Goal: Transaction & Acquisition: Purchase product/service

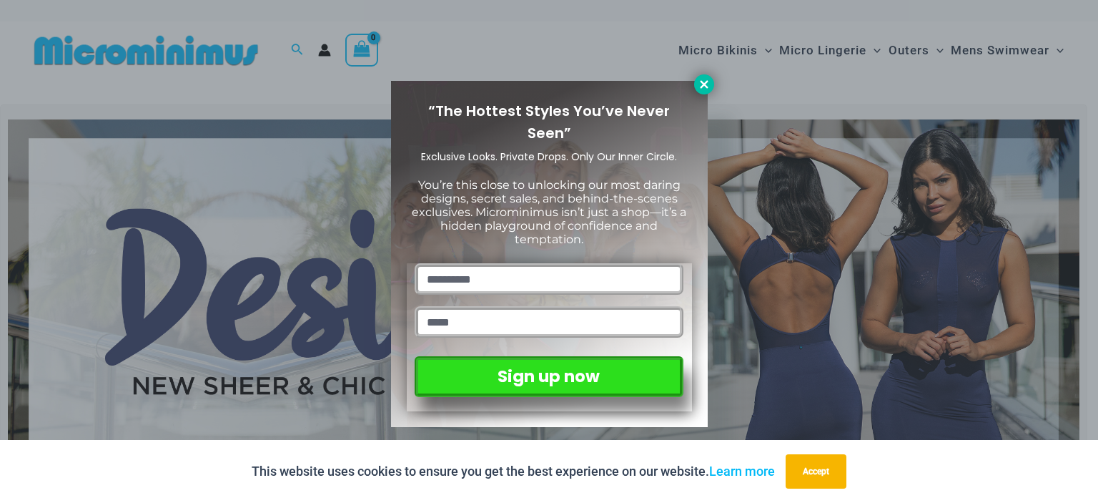
click at [708, 78] on icon at bounding box center [704, 84] width 13 height 13
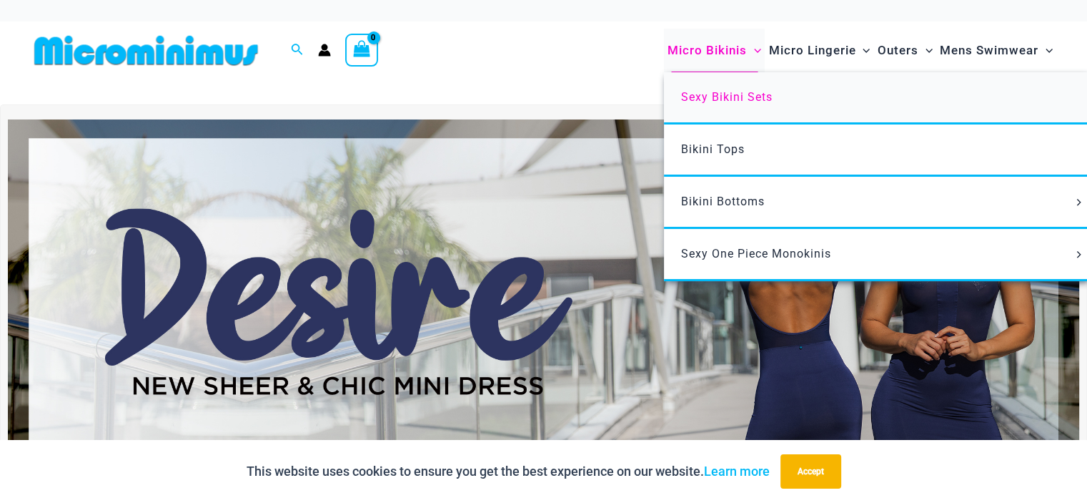
click at [711, 95] on span "Sexy Bikini Sets" at bounding box center [726, 97] width 91 height 14
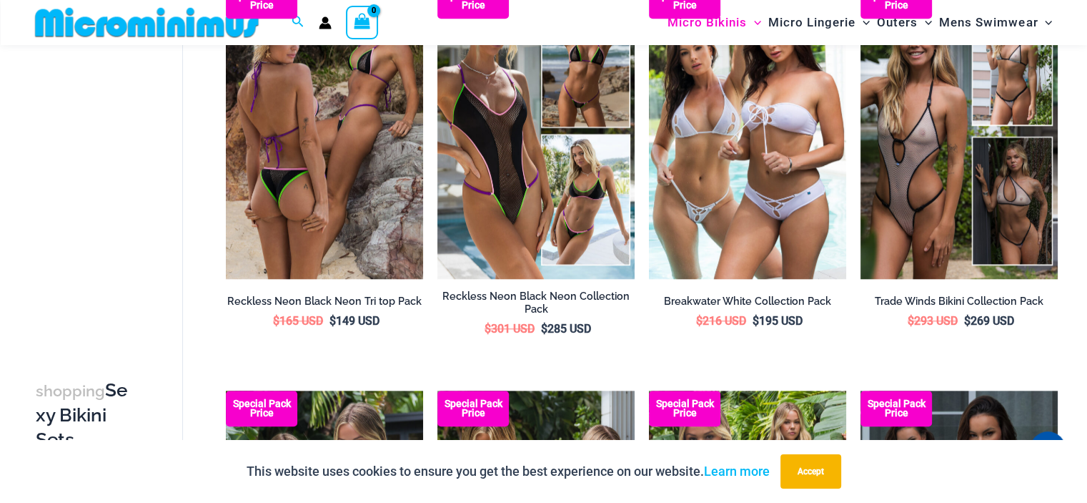
scroll to position [1360, 0]
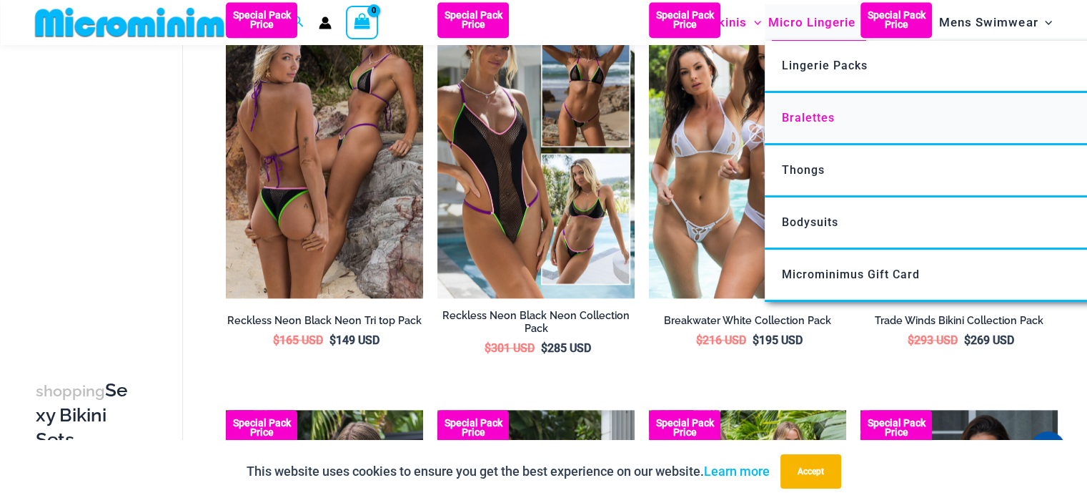
click at [801, 112] on span "Bralettes" at bounding box center [808, 118] width 53 height 14
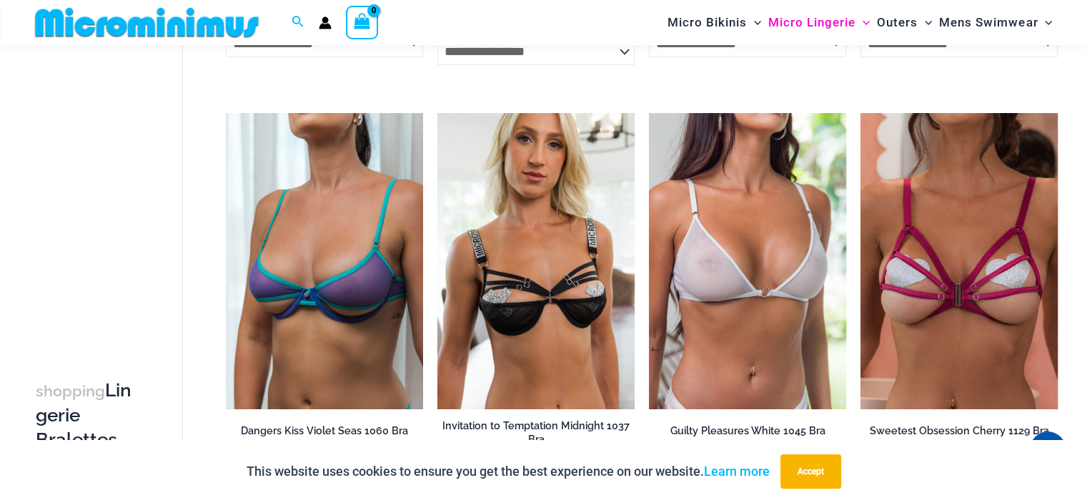
scroll to position [493, 0]
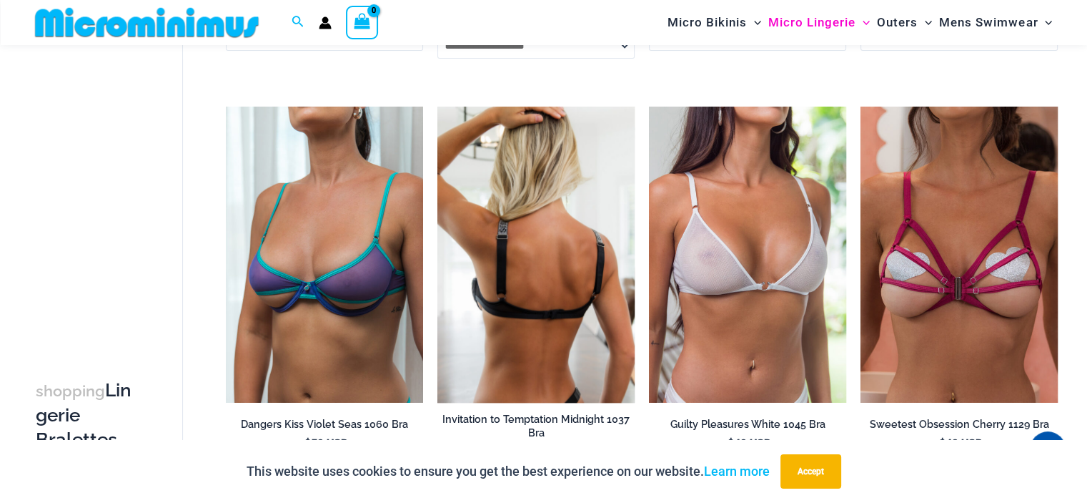
click at [581, 257] on img at bounding box center [535, 255] width 197 height 296
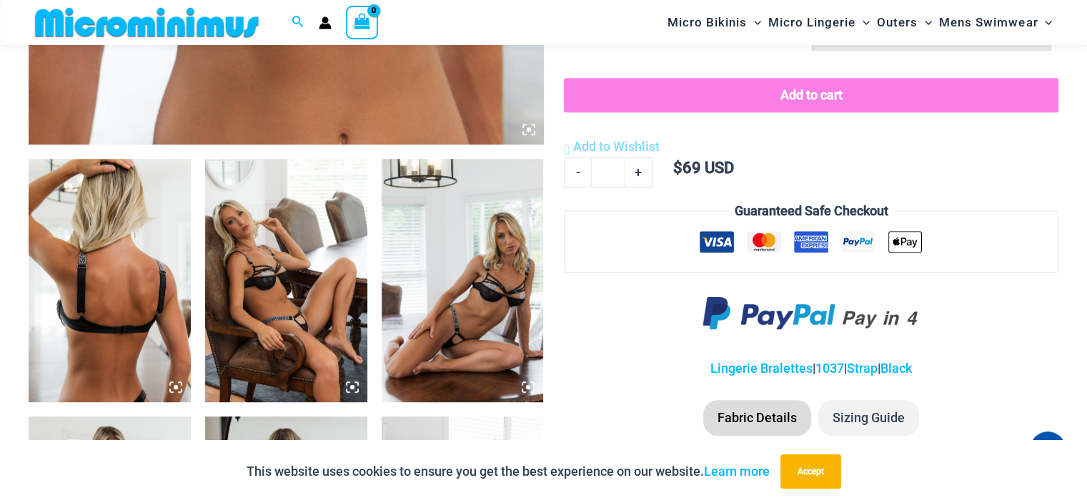
scroll to position [761, 0]
